Goal: Information Seeking & Learning: Check status

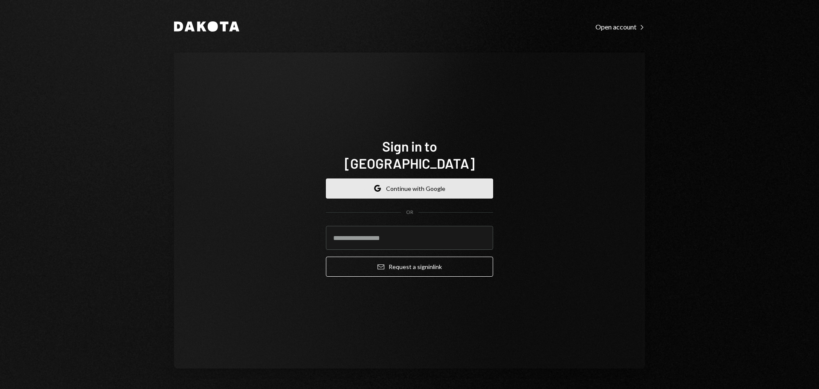
click at [400, 180] on button "Google Continue with Google" at bounding box center [409, 188] width 167 height 20
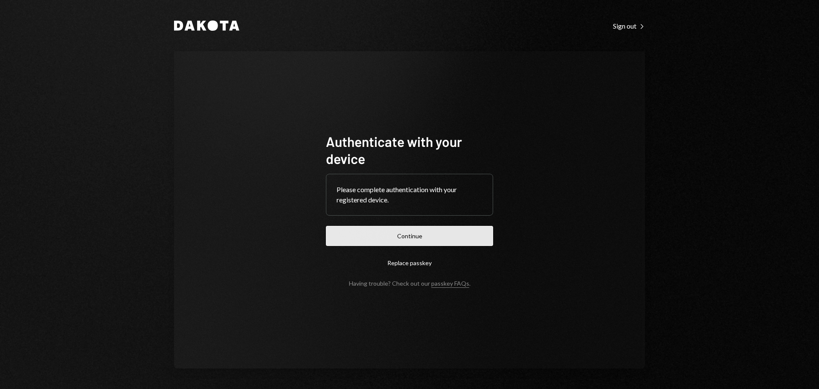
click at [439, 238] on button "Continue" at bounding box center [409, 236] width 167 height 20
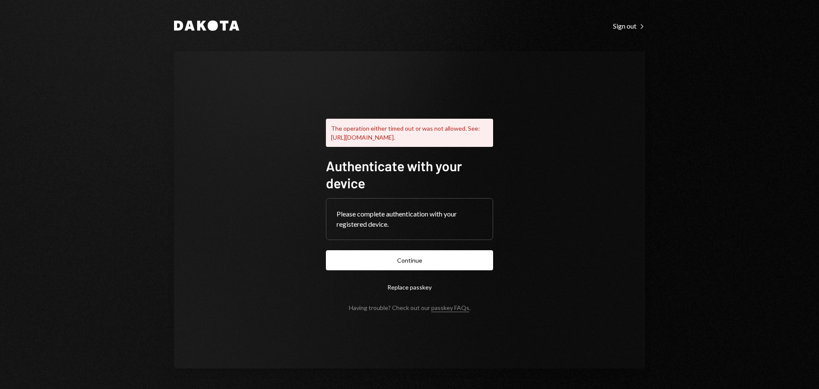
click at [430, 263] on button "Continue" at bounding box center [409, 260] width 167 height 20
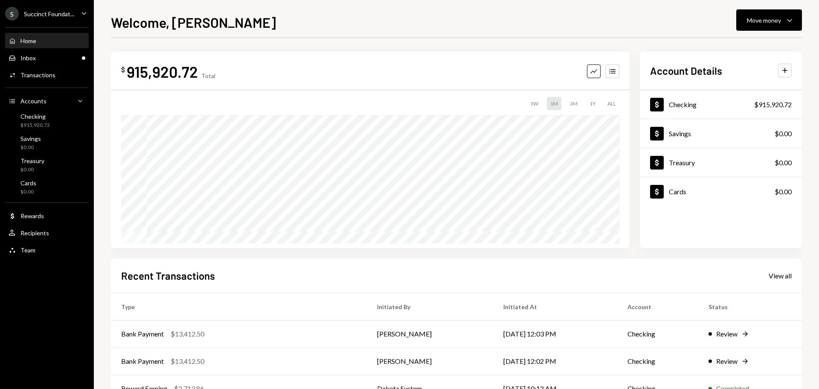
click at [55, 13] on div "Succinct Foundat..." at bounding box center [49, 13] width 50 height 7
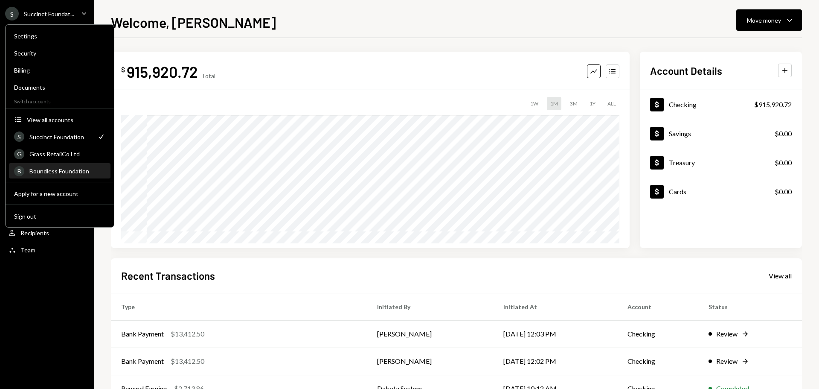
click at [61, 166] on div "B Boundless Foundation" at bounding box center [59, 171] width 91 height 15
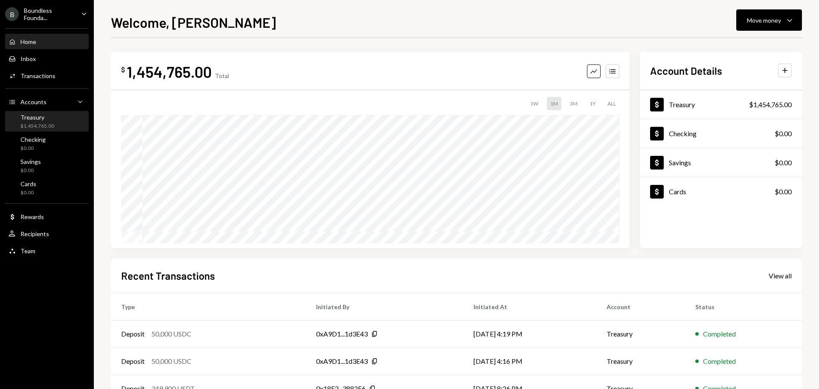
click at [45, 122] on div "$1,454,765.00" at bounding box center [37, 125] width 34 height 7
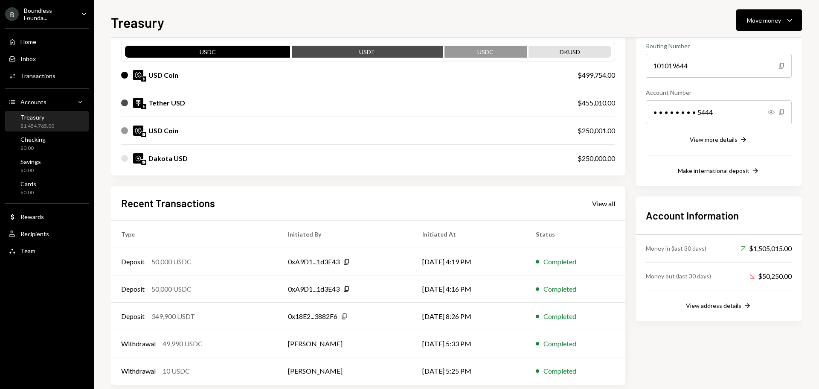
scroll to position [98, 0]
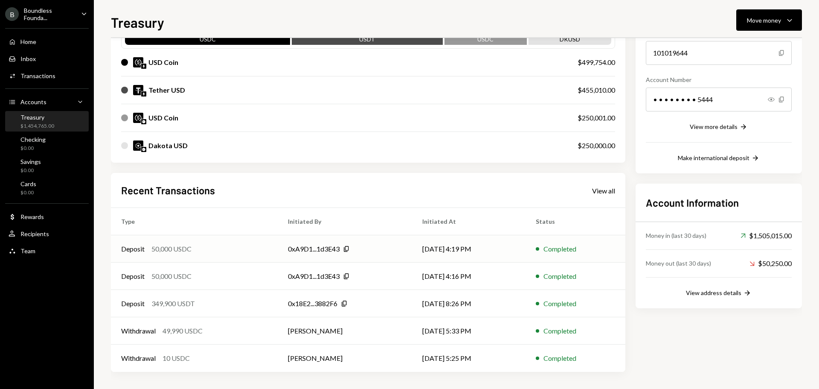
click at [246, 250] on div "Deposit 50,000 USDC" at bounding box center [194, 249] width 146 height 10
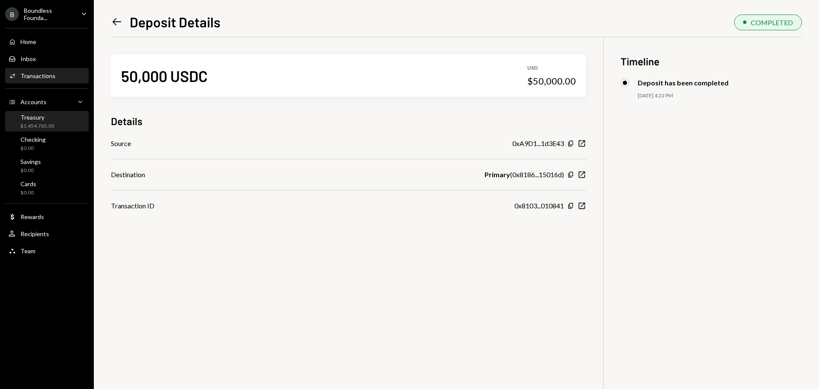
click at [40, 119] on div "Treasury" at bounding box center [37, 116] width 34 height 7
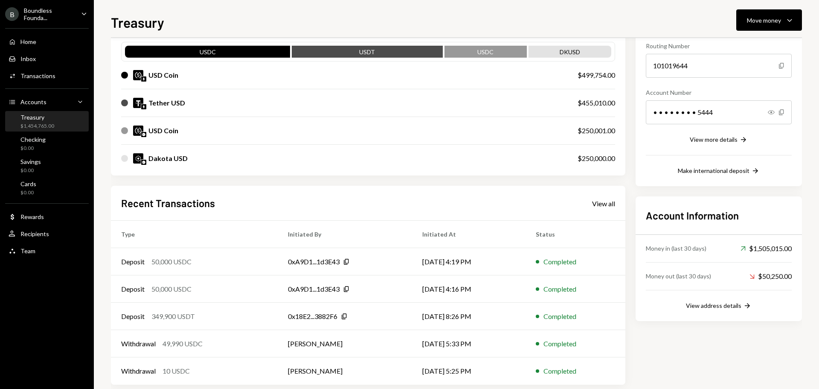
scroll to position [98, 0]
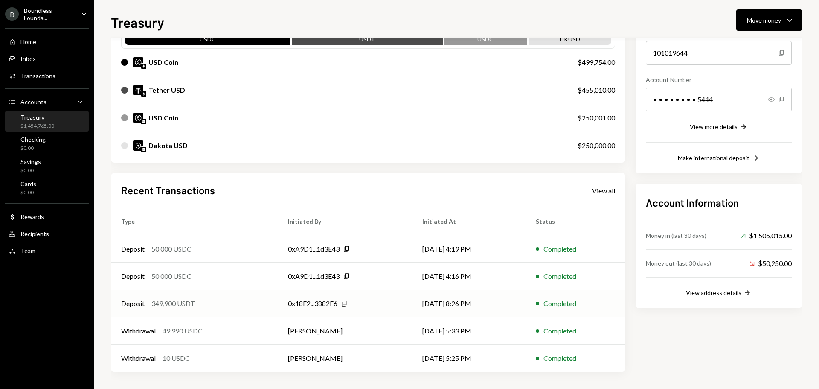
click at [243, 304] on div "Deposit 349,900 USDT" at bounding box center [194, 303] width 146 height 10
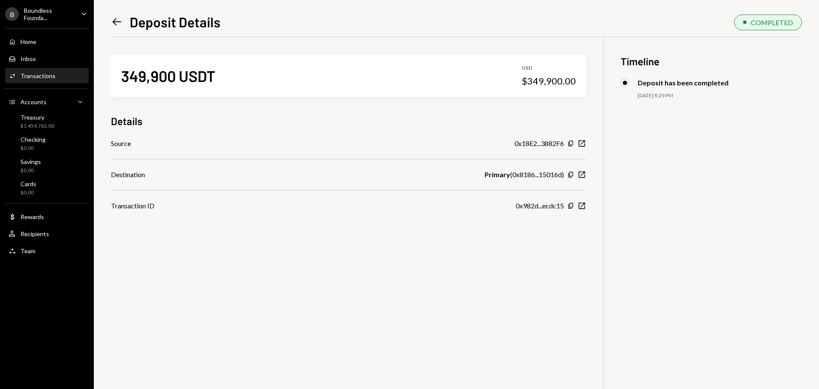
click at [118, 25] on icon "Left Arrow" at bounding box center [117, 22] width 12 height 12
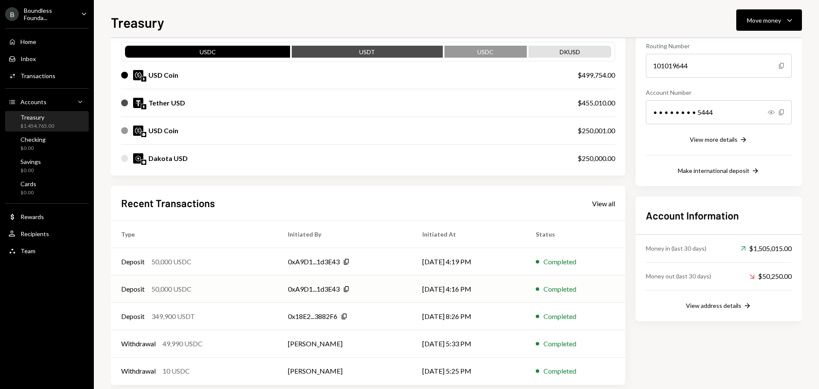
scroll to position [98, 0]
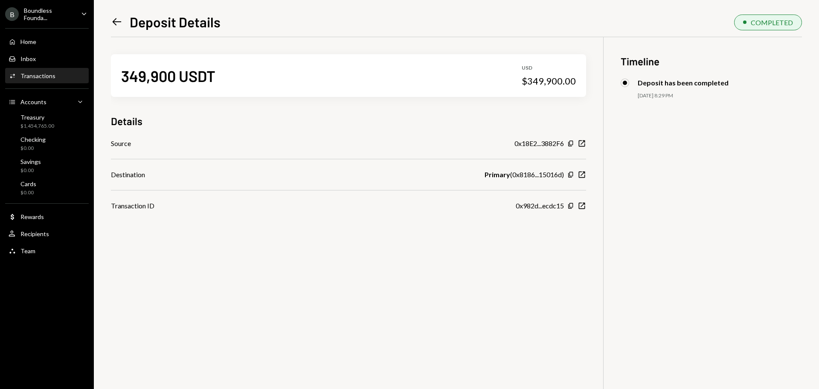
click at [120, 22] on icon at bounding box center [117, 21] width 9 height 7
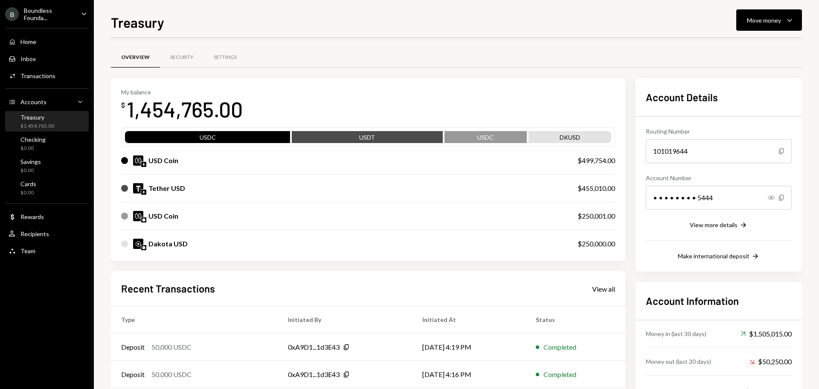
scroll to position [98, 0]
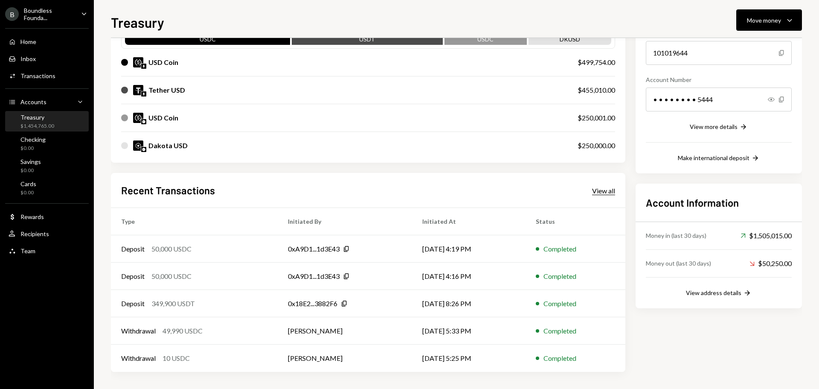
click at [597, 193] on div "View all" at bounding box center [603, 190] width 23 height 9
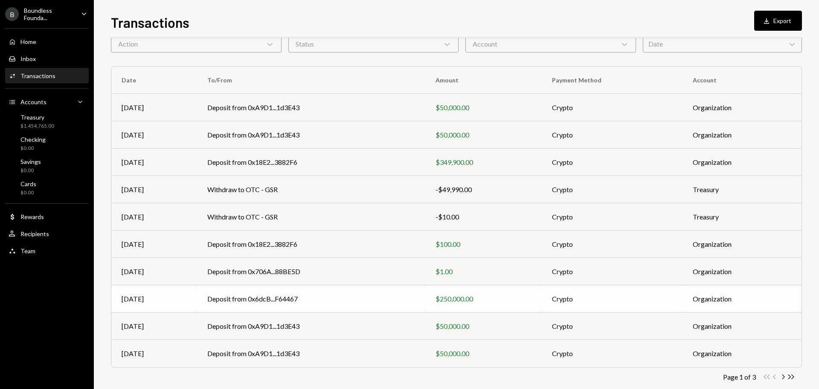
scroll to position [57, 0]
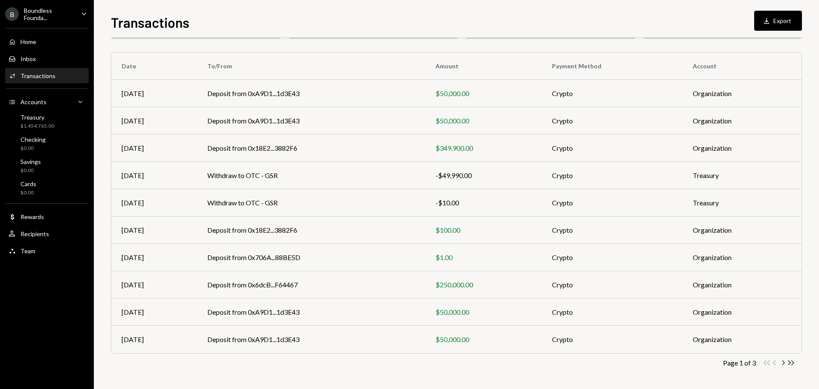
drag, startPoint x: 784, startPoint y: 360, endPoint x: 751, endPoint y: 354, distance: 34.4
click at [784, 361] on icon "Chevron Right" at bounding box center [783, 362] width 8 height 8
